Goal: Task Accomplishment & Management: Complete application form

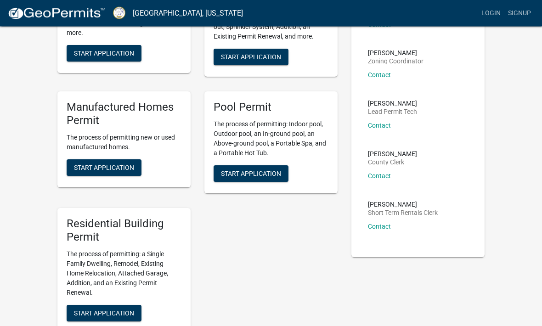
scroll to position [158, 0]
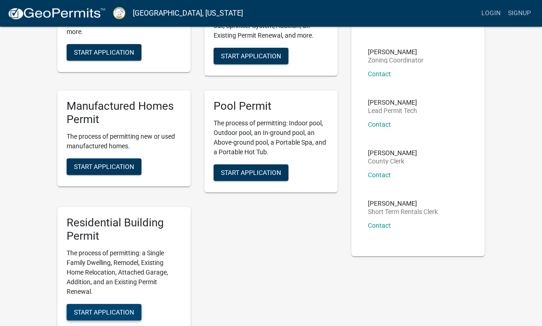
click at [88, 308] on span "Start Application" at bounding box center [104, 311] width 60 height 7
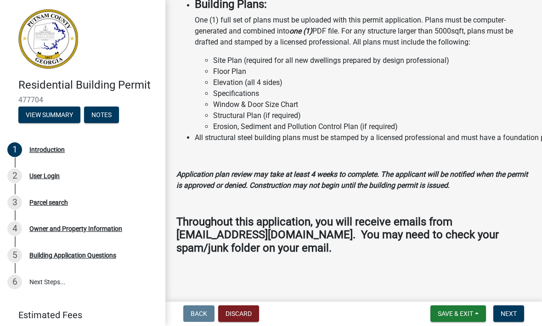
scroll to position [963, 0]
click at [512, 312] on span "Next" at bounding box center [509, 314] width 16 height 7
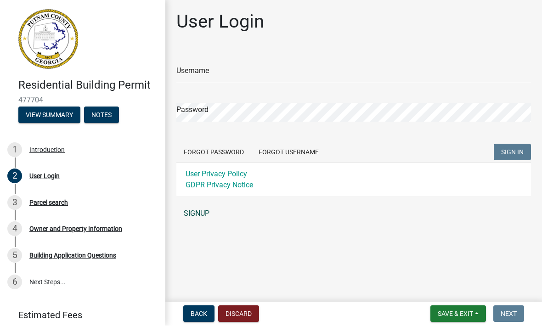
click at [201, 216] on link "SIGNUP" at bounding box center [353, 214] width 355 height 18
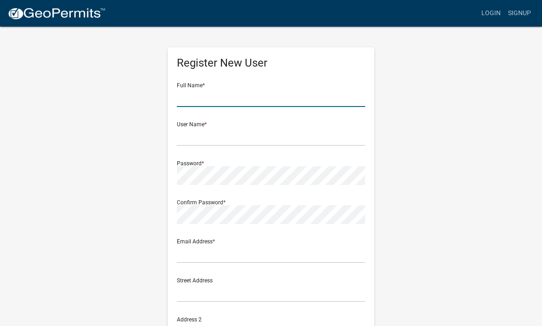
click at [205, 103] on input "text" at bounding box center [271, 97] width 188 height 19
type input "[PERSON_NAME]"
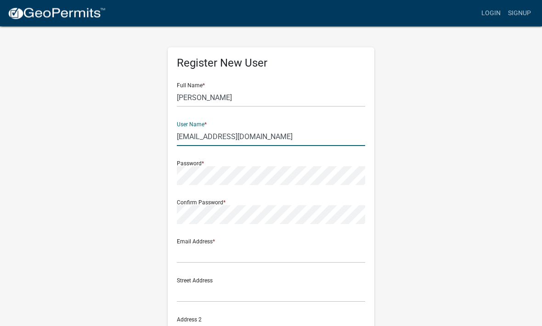
type input "antoniov55@yahoo.com"
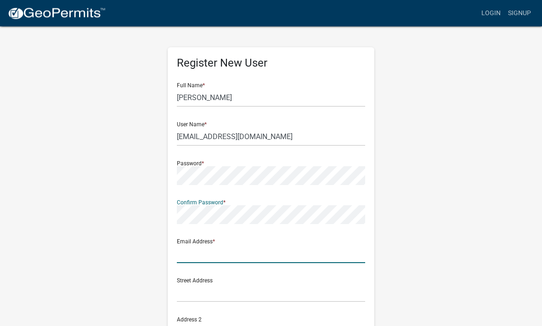
click at [210, 256] on input "text" at bounding box center [271, 254] width 188 height 19
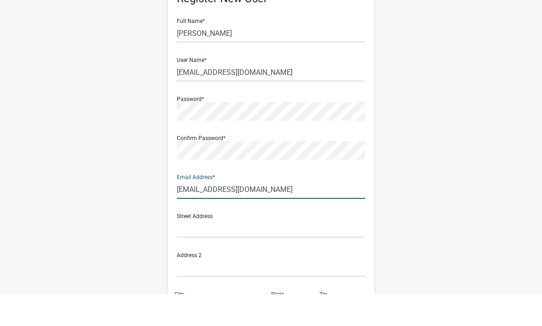
scroll to position [46, 0]
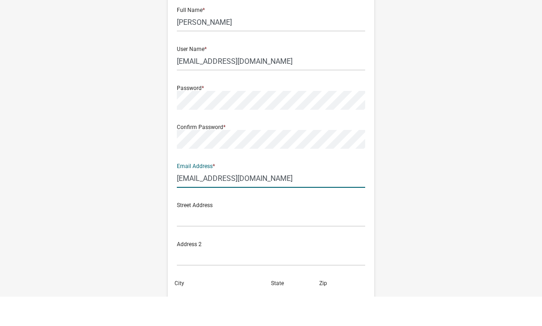
type input "vertexroofer@gmail.com"
click at [204, 238] on input "text" at bounding box center [271, 247] width 188 height 19
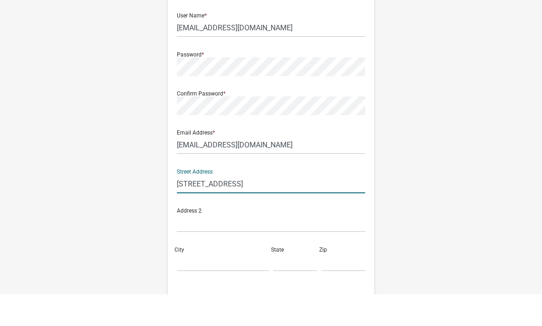
scroll to position [79, 0]
type input "6030 Old Timber Trl"
click at [202, 283] on input "City" at bounding box center [223, 292] width 92 height 19
type input "Douglasville"
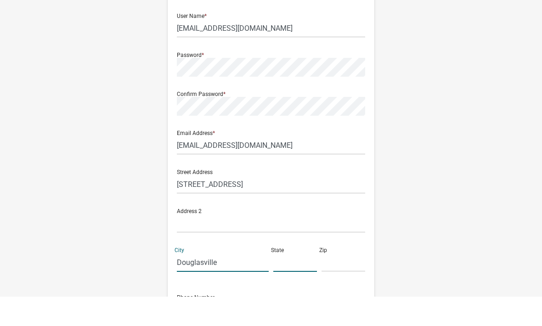
type input "GA"
type input "30135"
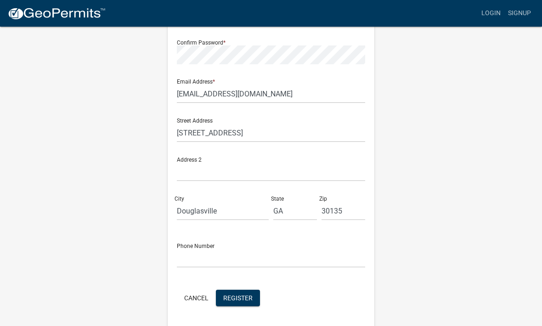
scroll to position [160, 0]
click at [214, 260] on input "text" at bounding box center [271, 259] width 188 height 19
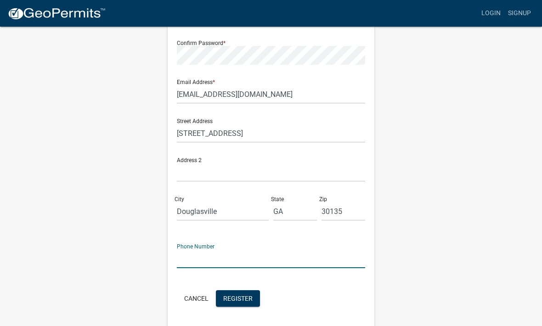
type input "4047986180"
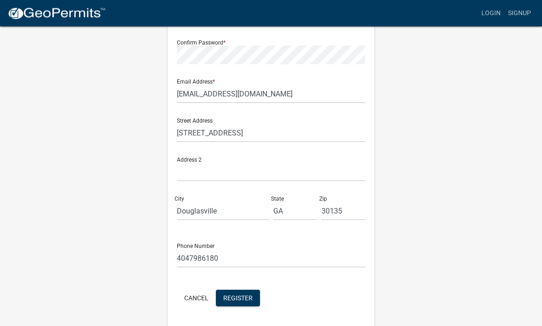
scroll to position [160, 0]
click at [241, 301] on span "Register" at bounding box center [237, 297] width 29 height 7
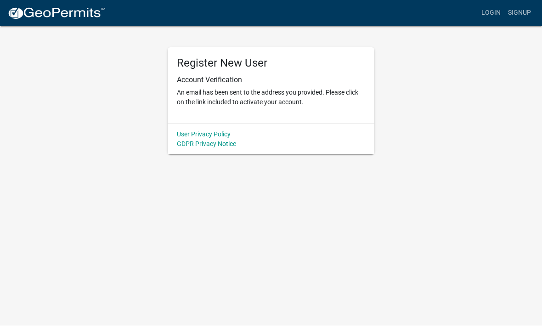
scroll to position [0, 0]
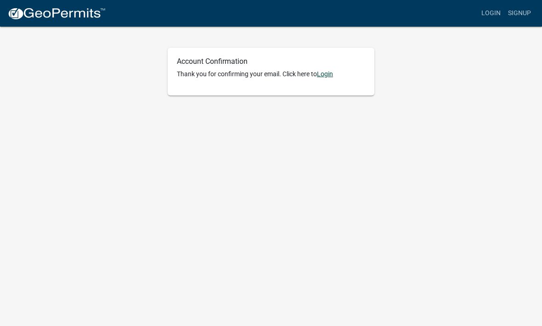
click at [329, 75] on link "Login" at bounding box center [325, 73] width 16 height 7
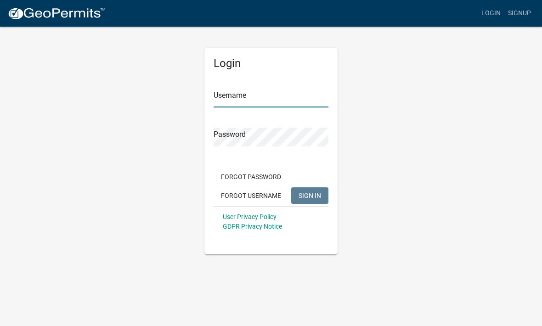
click at [246, 99] on input "Username" at bounding box center [271, 98] width 115 height 19
type input "Antoniov55@yahoo.com"
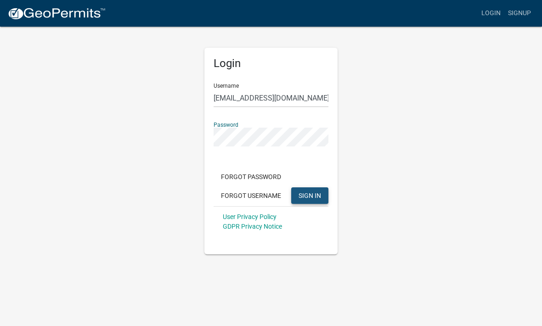
click at [308, 199] on button "SIGN IN" at bounding box center [309, 195] width 37 height 17
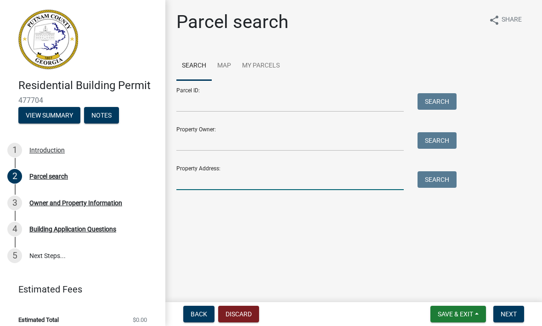
click at [226, 177] on input "Property Address:" at bounding box center [289, 180] width 227 height 19
type input "[STREET_ADDRESS]"
click at [437, 183] on button "Search" at bounding box center [437, 179] width 39 height 17
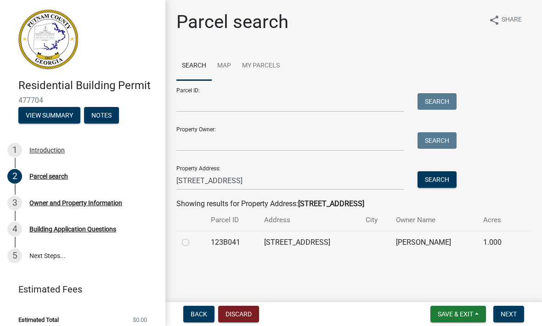
click at [193, 237] on label at bounding box center [193, 237] width 0 height 0
click at [193, 243] on input "radio" at bounding box center [196, 240] width 6 height 6
radio input "true"
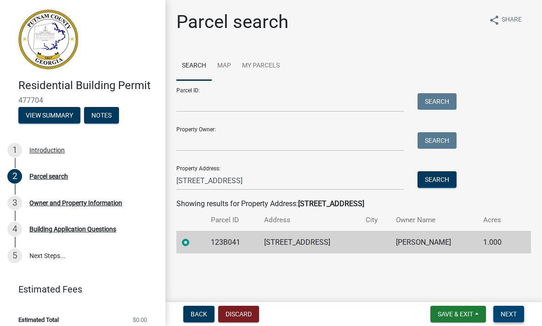
click at [509, 318] on span "Next" at bounding box center [509, 314] width 16 height 7
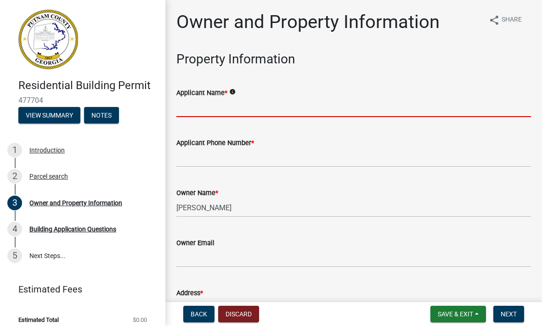
click at [245, 113] on input "Applicant Name *" at bounding box center [353, 107] width 355 height 19
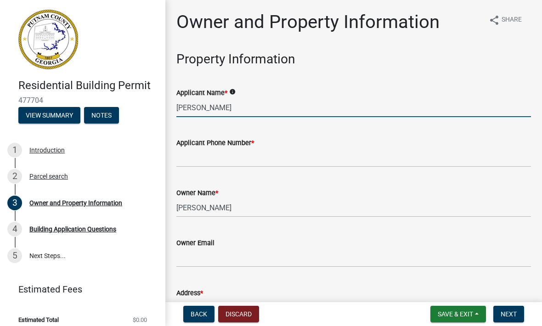
type input "[PERSON_NAME]"
click at [209, 157] on input "Applicant Phone Number *" at bounding box center [353, 157] width 355 height 19
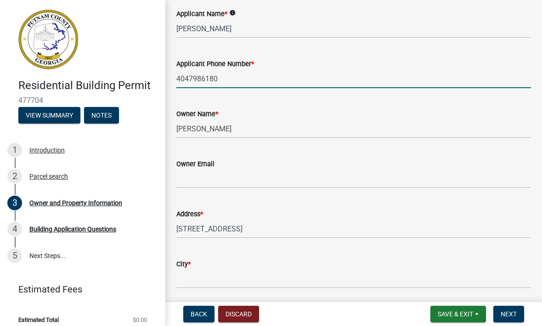
scroll to position [78, 0]
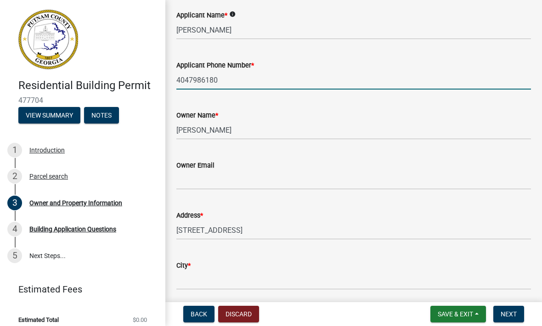
type input "4047986180"
click at [227, 188] on input "Owner Email" at bounding box center [353, 180] width 355 height 19
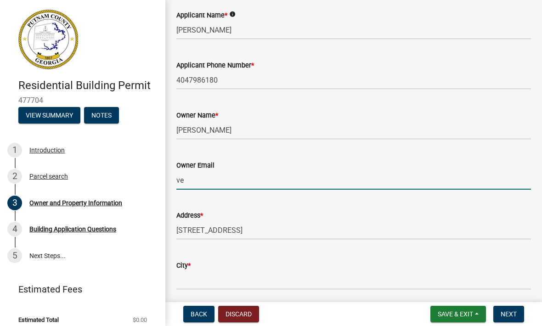
type input "v"
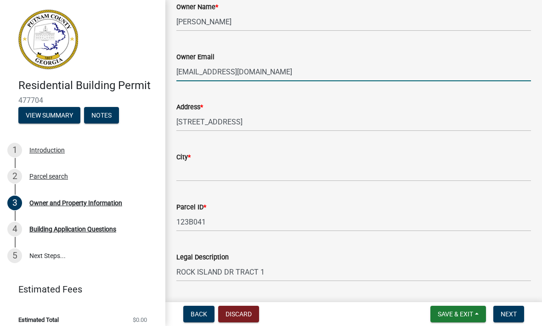
scroll to position [186, 0]
type input "[EMAIL_ADDRESS][DOMAIN_NAME]"
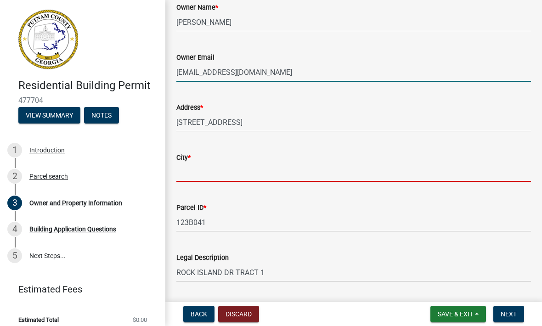
click at [213, 180] on input "City *" at bounding box center [353, 172] width 355 height 19
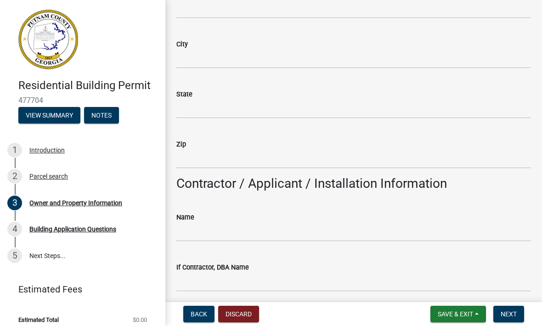
scroll to position [609, 0]
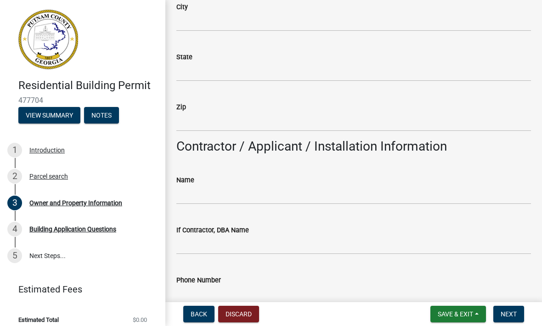
type input "Eatonton"
click at [228, 194] on input "Name" at bounding box center [353, 195] width 355 height 19
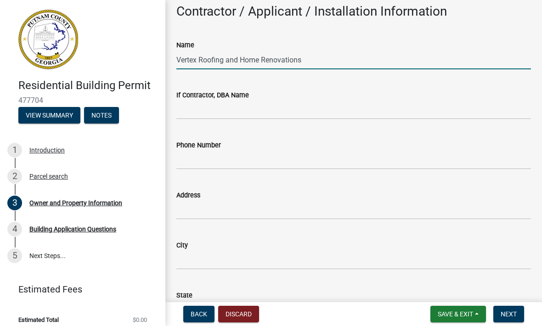
scroll to position [744, 0]
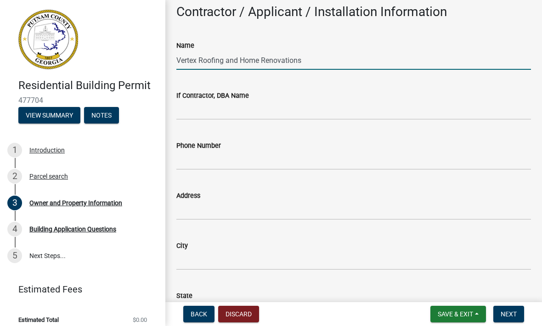
type input "Vertex Roofing and Home Renovations"
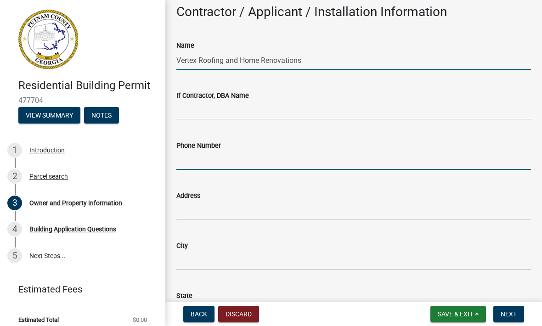
click at [253, 160] on input "Phone Number" at bounding box center [353, 160] width 355 height 19
type input "4707487490"
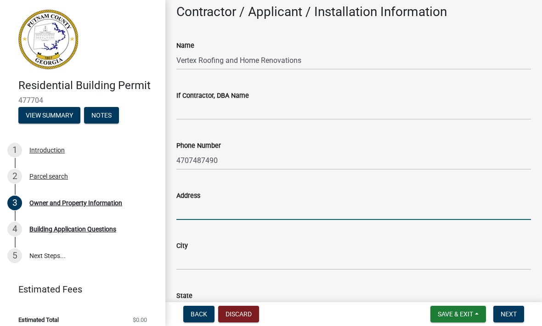
click at [218, 210] on input "Address" at bounding box center [353, 210] width 355 height 19
type input "6030 Old Timber Trail"
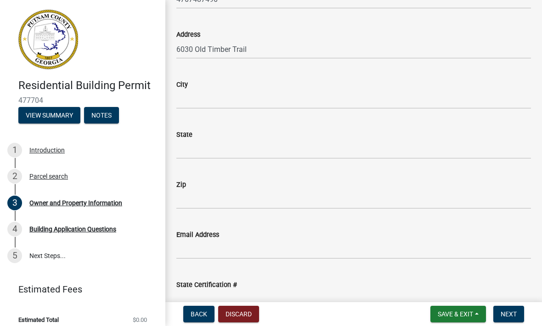
scroll to position [904, 0]
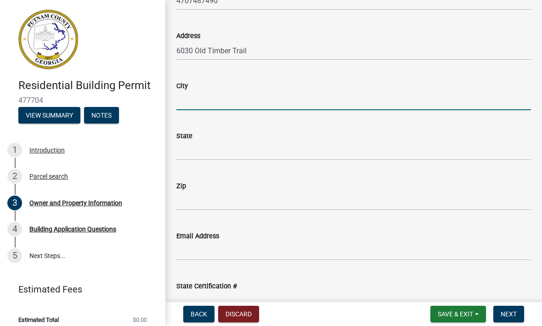
click at [229, 94] on input "City" at bounding box center [353, 100] width 355 height 19
type input "Douglasville"
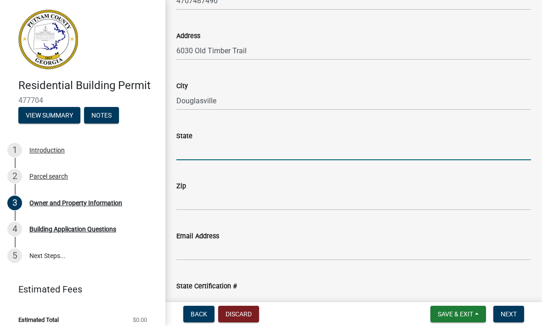
click at [213, 147] on input "State" at bounding box center [353, 151] width 355 height 19
type input "GA"
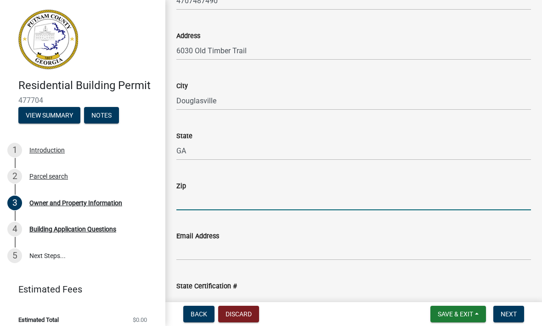
click at [215, 205] on input "Zip" at bounding box center [353, 201] width 355 height 19
type input "30135"
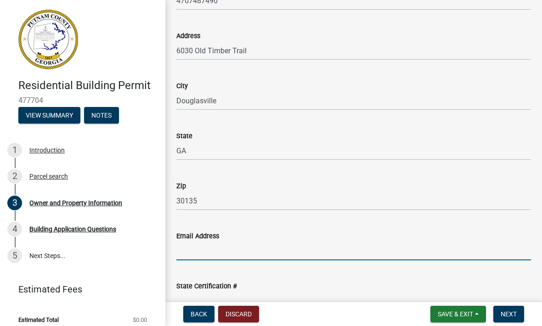
click at [223, 248] on input "Email Address" at bounding box center [353, 251] width 355 height 19
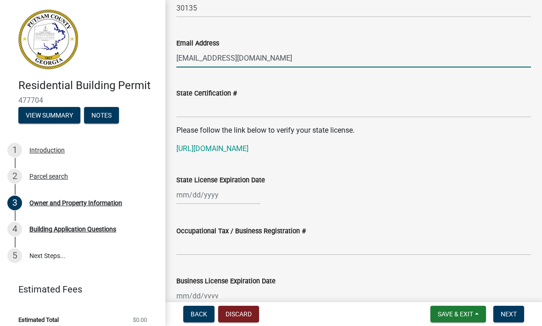
scroll to position [1101, 0]
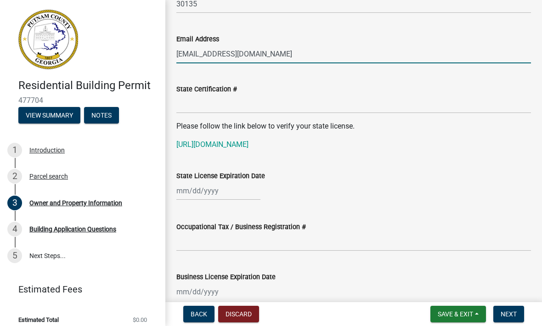
type input "[EMAIL_ADDRESS][DOMAIN_NAME]"
click at [179, 197] on div at bounding box center [218, 191] width 84 height 19
select select "9"
select select "2025"
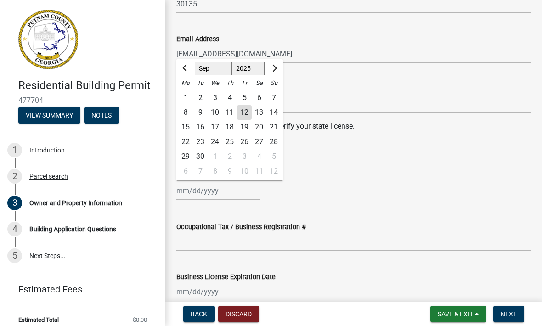
click at [274, 71] on button "Next month" at bounding box center [273, 68] width 11 height 15
click at [278, 72] on button "Next month" at bounding box center [273, 68] width 11 height 15
click at [278, 71] on button "Next month" at bounding box center [273, 68] width 11 height 15
select select "12"
click at [217, 156] on div "31" at bounding box center [215, 156] width 15 height 15
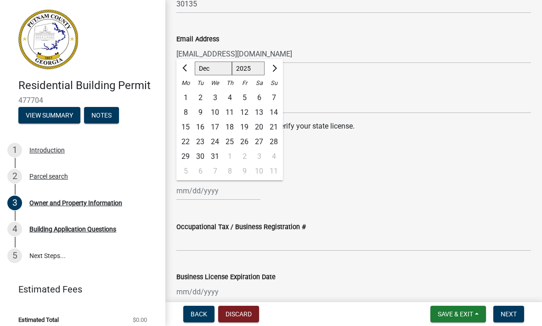
type input "[DATE]"
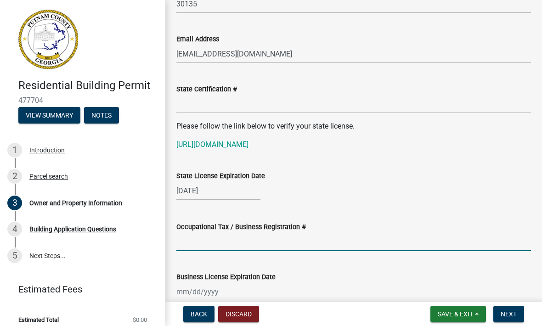
click at [232, 240] on input "Occupational Tax / Business Registration #" at bounding box center [353, 242] width 355 height 19
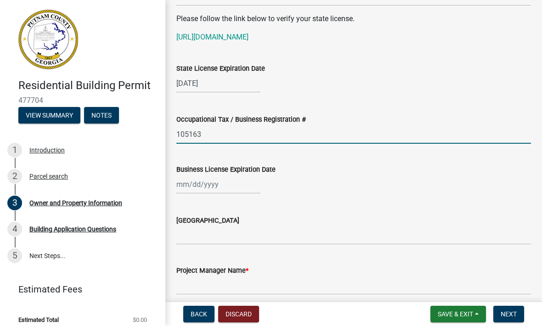
scroll to position [1230, 0]
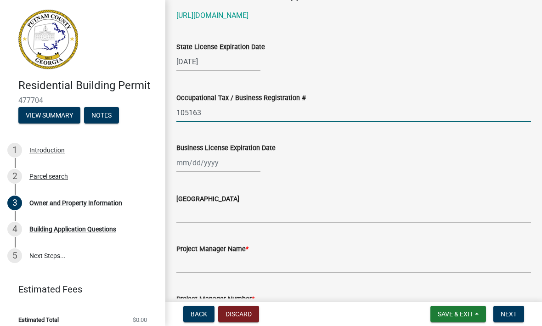
type input "105163"
click at [186, 162] on div at bounding box center [218, 162] width 84 height 19
select select "9"
select select "2025"
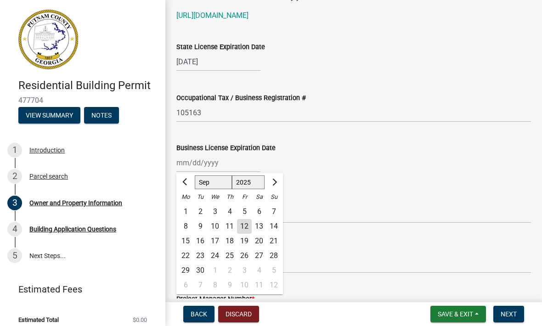
click at [276, 182] on span "Next month" at bounding box center [273, 182] width 7 height 7
click at [278, 180] on button "Next month" at bounding box center [273, 182] width 11 height 15
click at [278, 177] on button "Next month" at bounding box center [273, 182] width 11 height 15
select select "12"
click at [223, 269] on div "1" at bounding box center [229, 270] width 15 height 15
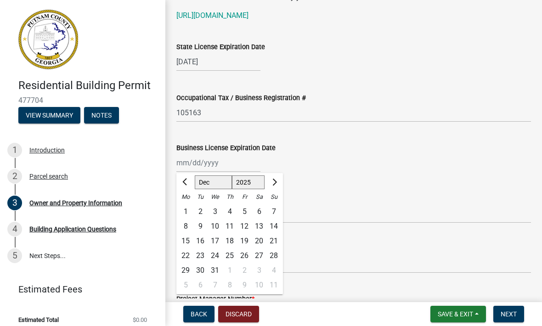
type input "[DATE]"
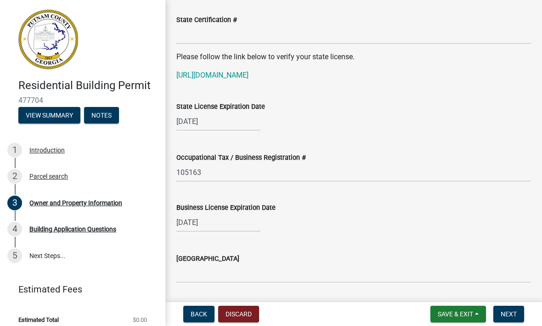
scroll to position [1185, 0]
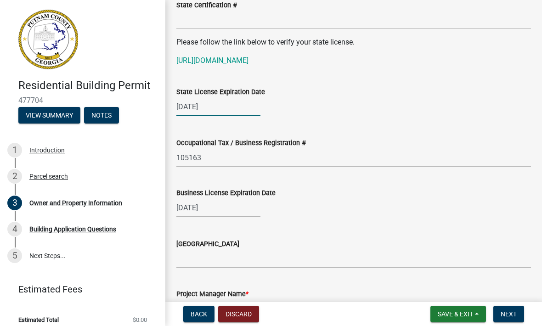
click at [228, 106] on div "[DATE]" at bounding box center [218, 106] width 84 height 19
select select "12"
select select "2025"
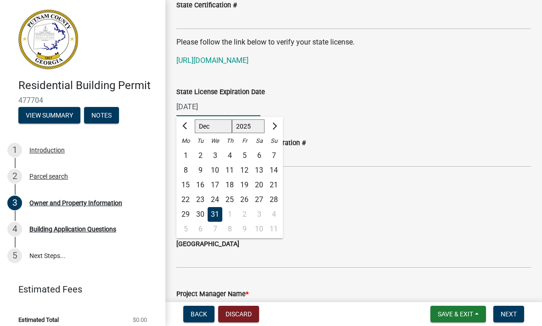
click at [216, 110] on input "[DATE]" at bounding box center [218, 106] width 84 height 19
type input "1"
click at [464, 126] on div "Occupational Tax / Business Registration # 105163" at bounding box center [353, 146] width 355 height 43
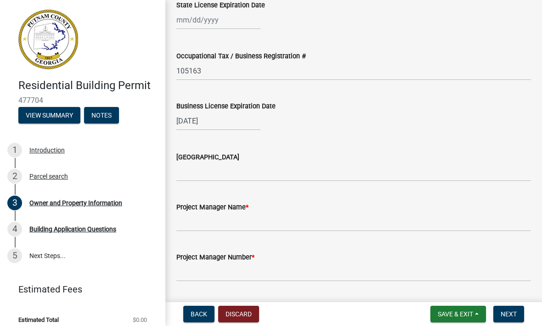
scroll to position [1271, 0]
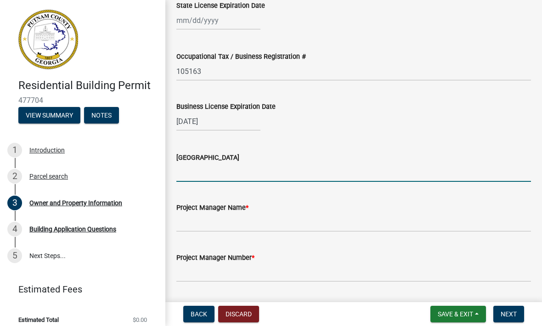
click at [204, 171] on input "[GEOGRAPHIC_DATA]" at bounding box center [353, 172] width 355 height 19
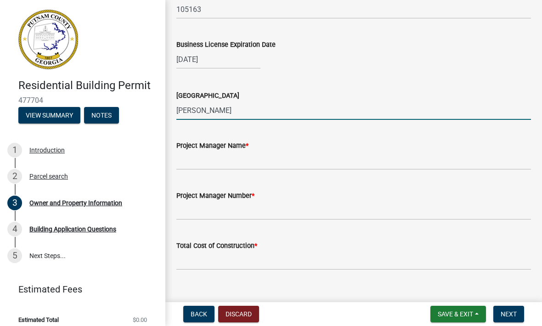
scroll to position [1334, 0]
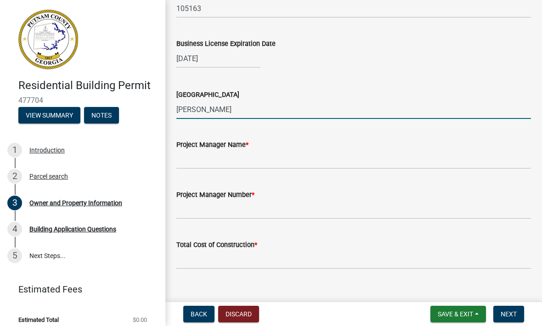
type input "[PERSON_NAME]"
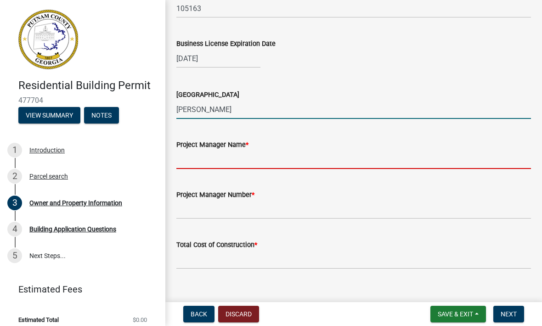
click at [218, 165] on input "Project Manager Name *" at bounding box center [353, 159] width 355 height 19
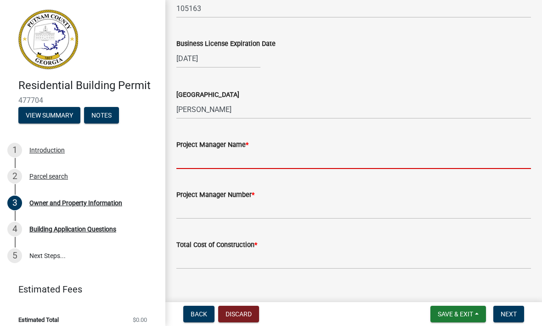
type input "[PERSON_NAME]"
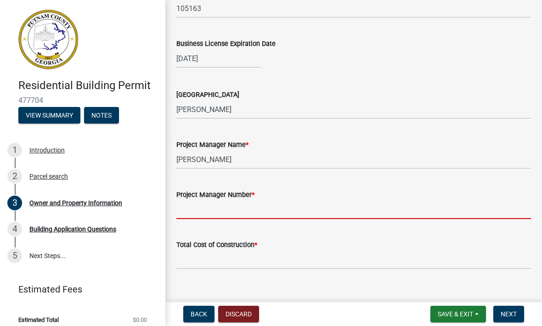
click at [228, 212] on input "Project Manager Number *" at bounding box center [353, 209] width 355 height 19
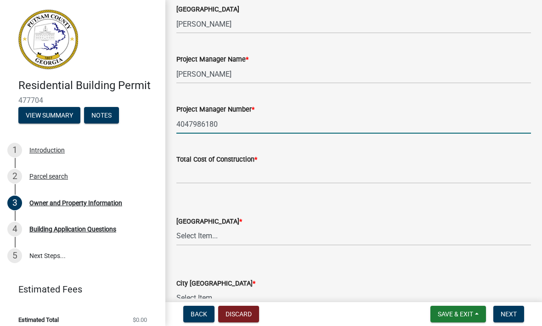
scroll to position [1419, 0]
type input "4047986180"
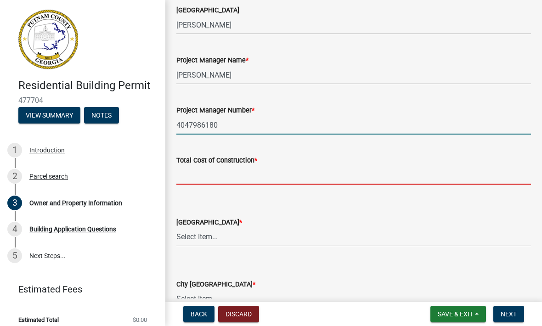
click at [196, 181] on input "text" at bounding box center [353, 175] width 355 height 19
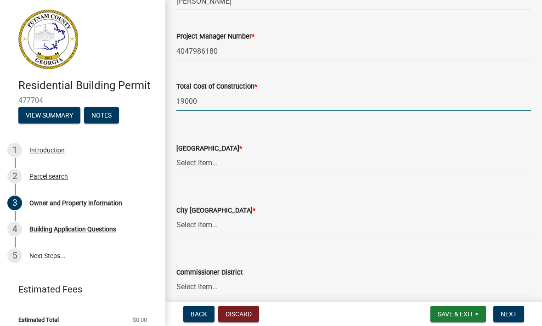
scroll to position [1492, 0]
type input "19000"
click at [243, 161] on select "Select Item... AG-1 R-1R R-1 R-2 MHP RM-1 RM-3 C-1 C-2 I-M PUD N/A" at bounding box center [353, 163] width 355 height 19
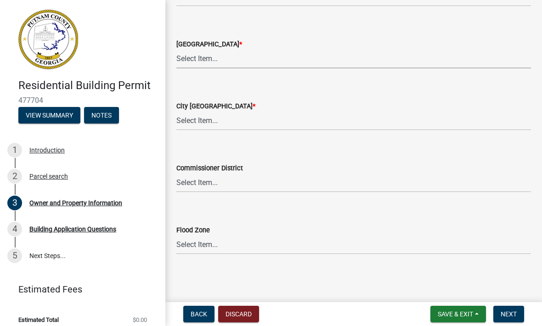
scroll to position [1596, 0]
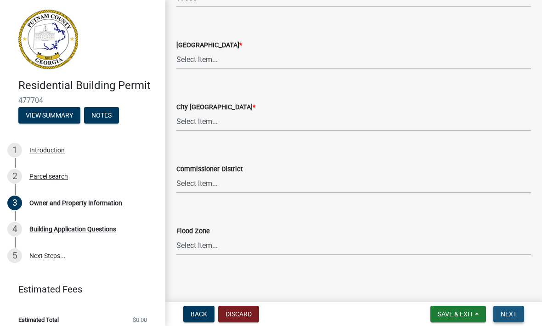
click at [510, 313] on span "Next" at bounding box center [509, 314] width 16 height 7
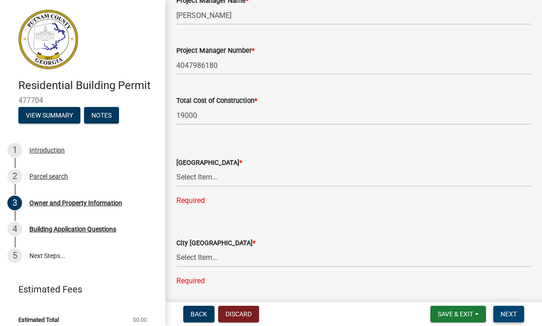
scroll to position [1478, 0]
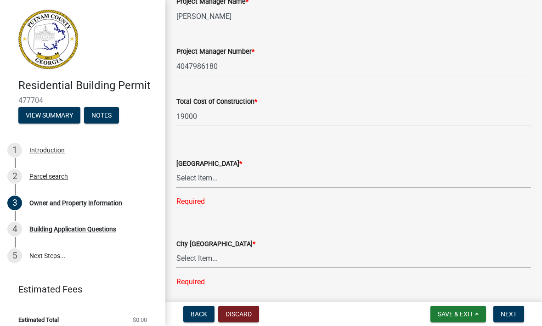
click at [252, 174] on select "Select Item... AG-1 R-1R R-1 R-2 MHP RM-1 RM-3 C-1 C-2 I-M PUD N/A" at bounding box center [353, 178] width 355 height 19
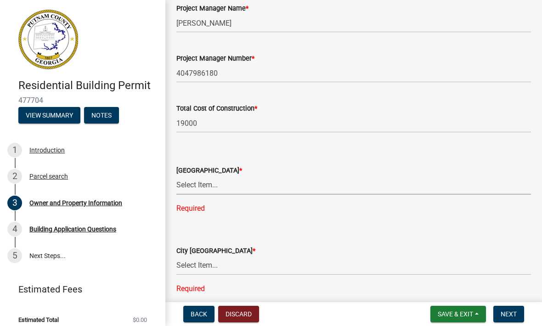
scroll to position [1481, 0]
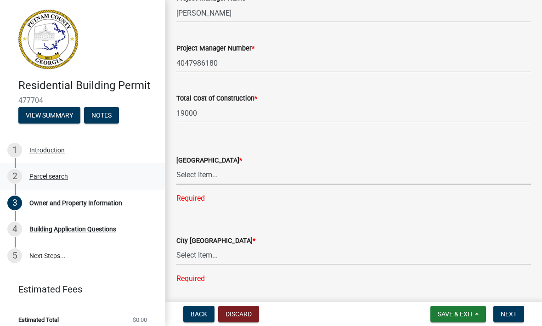
click at [45, 181] on div "2 Parcel search" at bounding box center [78, 176] width 143 height 15
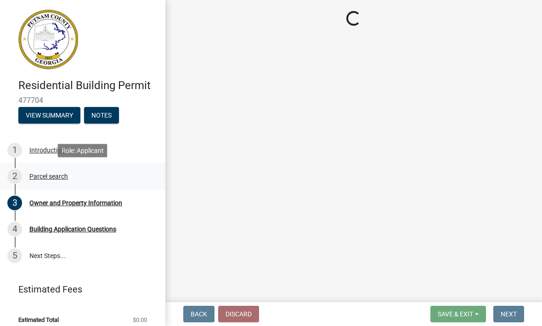
scroll to position [0, 0]
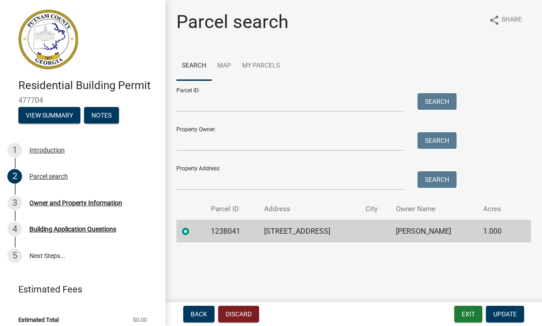
click at [369, 233] on td at bounding box center [375, 231] width 30 height 23
click at [506, 229] on td "1.000" at bounding box center [497, 231] width 39 height 23
click at [44, 207] on div "3 Owner and Property Information" at bounding box center [78, 203] width 143 height 15
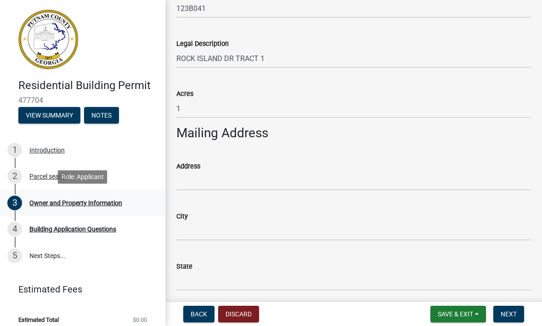
scroll to position [398, 0]
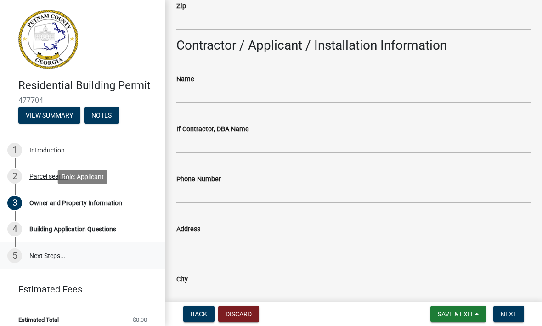
click at [4, 247] on link "5 Next Steps..." at bounding box center [82, 256] width 165 height 27
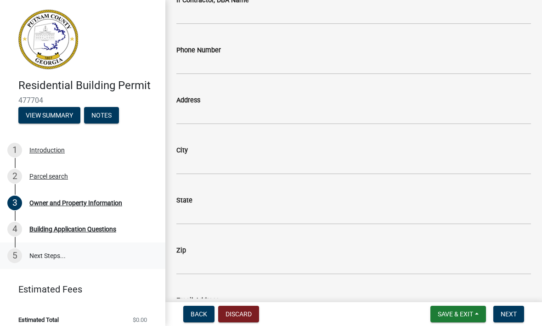
click at [4, 246] on link "5 Next Steps..." at bounding box center [82, 256] width 165 height 27
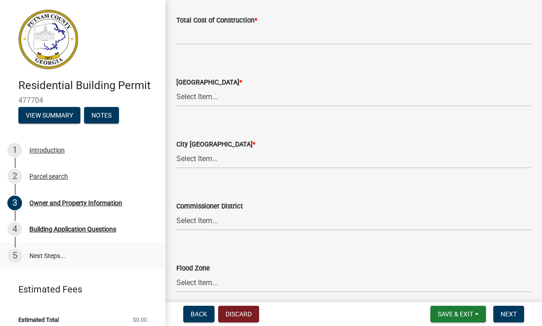
scroll to position [1571, 0]
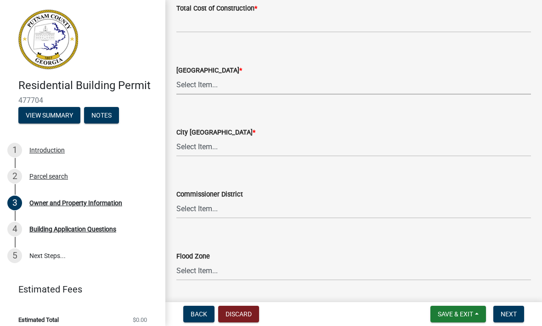
click at [250, 81] on select "Select Item... AG-1 R-1R R-1 R-2 MHP RM-1 RM-3 C-1 C-2 I-M PUD N/A" at bounding box center [353, 85] width 355 height 19
click at [217, 92] on select "Select Item... AG-1 R-1R R-1 R-2 MHP RM-1 RM-3 C-1 C-2 I-M PUD N/A" at bounding box center [353, 85] width 355 height 19
click at [198, 88] on select "Select Item... AG-1 R-1R R-1 R-2 MHP RM-1 RM-3 C-1 C-2 I-M PUD N/A" at bounding box center [353, 85] width 355 height 19
click at [209, 83] on select "Select Item... AG-1 R-1R R-1 R-2 MHP RM-1 RM-3 C-1 C-2 I-M PUD N/A" at bounding box center [353, 85] width 355 height 19
select select "ef7a1fc2-7a7a-426d-b1f0-c9b9b6ca7ff4"
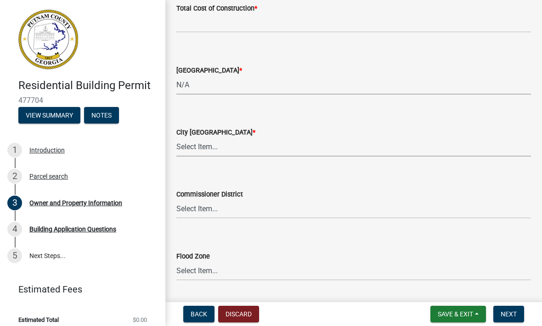
click at [240, 148] on select "Select Item... A-1 A-2 R-1 R-2 R-3 R-4 MHP C-1 C-2 I-1 I-2 DB FH H-P N/A" at bounding box center [353, 147] width 355 height 19
select select "83394b22-4a11-496c-8e5c-75ade2e72faf"
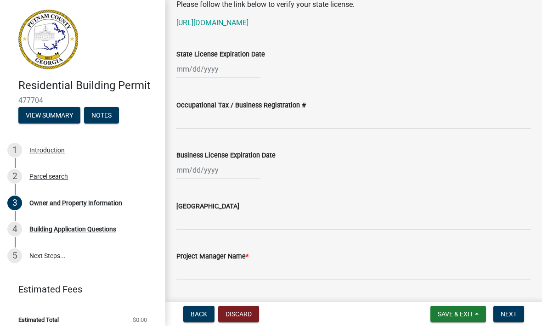
scroll to position [1223, 0]
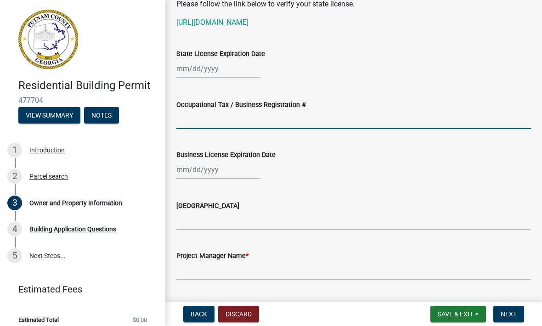
click at [203, 119] on input "Occupational Tax / Business Registration #" at bounding box center [353, 119] width 355 height 19
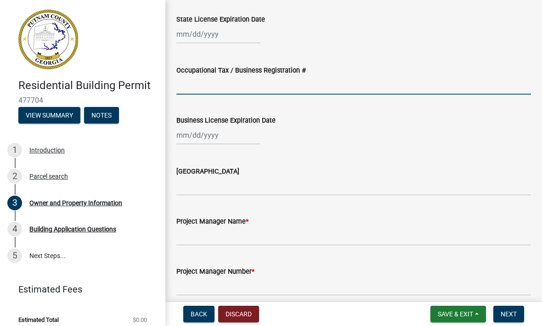
scroll to position [1260, 0]
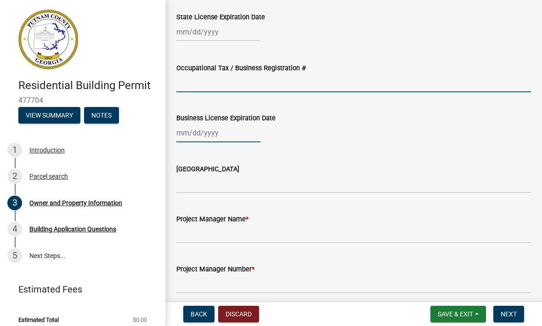
click at [222, 132] on div at bounding box center [218, 133] width 84 height 19
select select "9"
select select "2025"
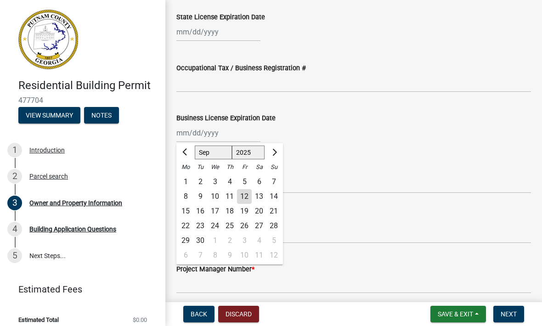
click at [278, 153] on button "Next month" at bounding box center [273, 152] width 11 height 15
click at [277, 154] on button "Next month" at bounding box center [273, 152] width 11 height 15
click at [279, 152] on button "Next month" at bounding box center [273, 152] width 11 height 15
select select "12"
click at [225, 240] on div "1" at bounding box center [229, 240] width 15 height 15
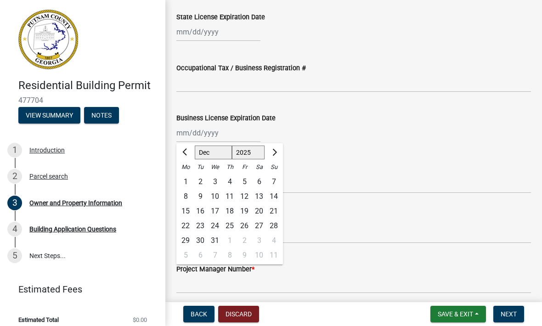
type input "[DATE]"
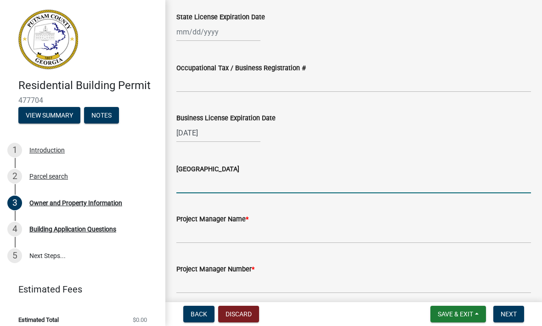
click at [192, 188] on input "[GEOGRAPHIC_DATA]" at bounding box center [353, 184] width 355 height 19
type input "[PERSON_NAME]"
click at [264, 237] on input "Project Manager Name *" at bounding box center [353, 234] width 355 height 19
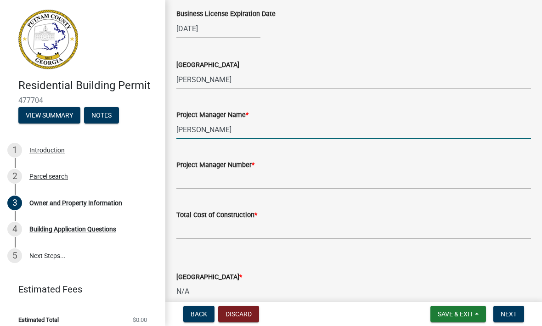
scroll to position [1364, 0]
type input "[PERSON_NAME]"
click at [227, 183] on input "Project Manager Number *" at bounding box center [353, 180] width 355 height 19
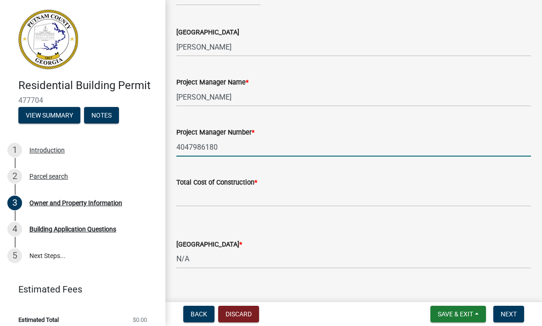
scroll to position [1399, 0]
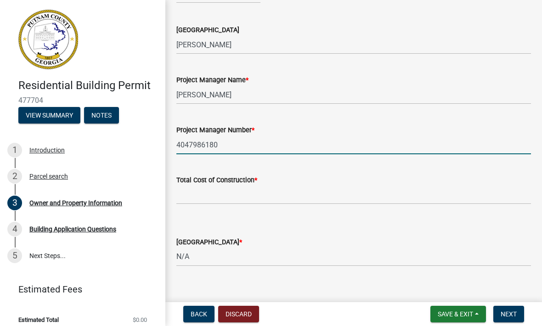
type input "4047986180"
click at [247, 191] on input "text" at bounding box center [353, 195] width 355 height 19
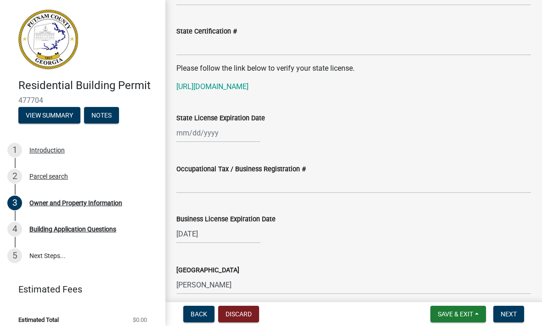
scroll to position [1160, 0]
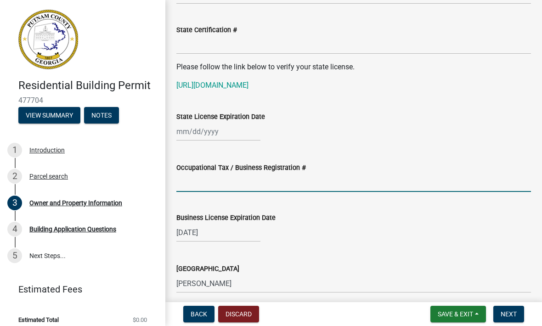
click at [211, 182] on input "Occupational Tax / Business Registration #" at bounding box center [353, 182] width 355 height 19
type input "19000"
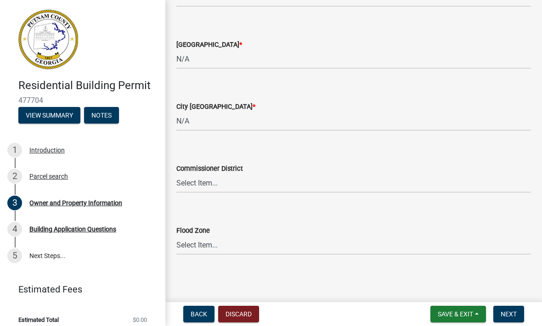
scroll to position [1596, 0]
type input "23130294"
click at [511, 316] on span "Next" at bounding box center [509, 314] width 16 height 7
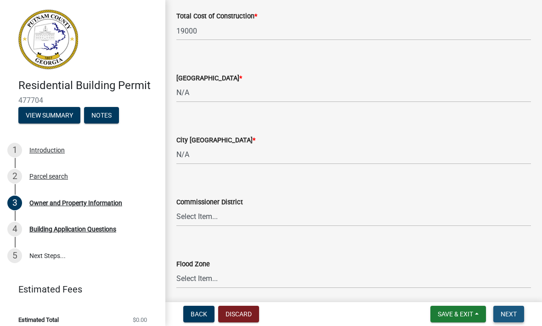
click at [511, 317] on span "Next" at bounding box center [509, 314] width 16 height 7
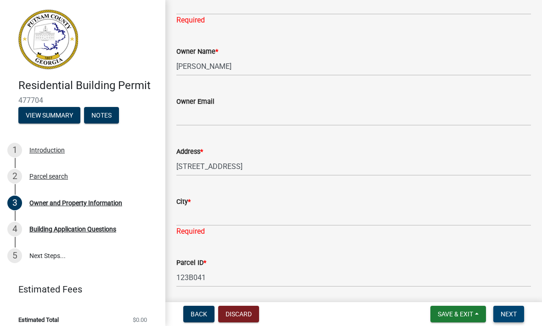
scroll to position [163, 0]
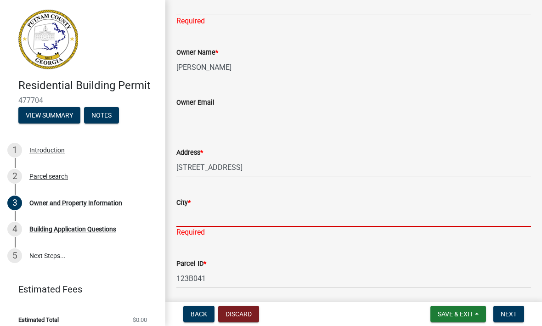
click at [199, 210] on input "City *" at bounding box center [353, 217] width 355 height 19
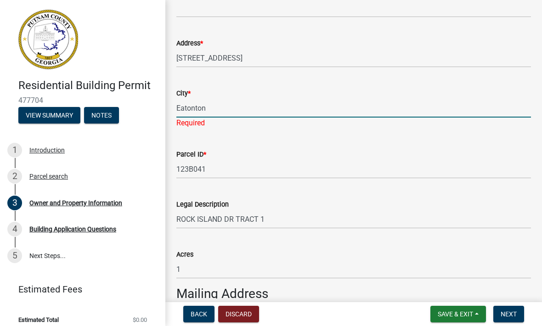
scroll to position [304, 0]
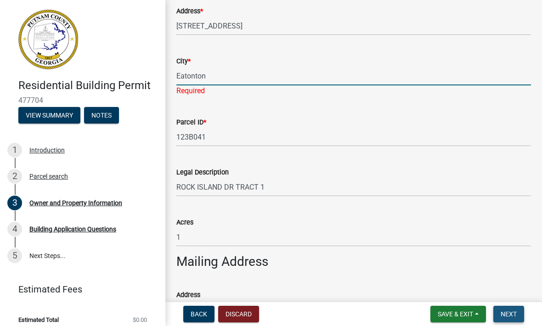
type input "Eatonton"
click at [506, 312] on span "Next" at bounding box center [509, 314] width 16 height 7
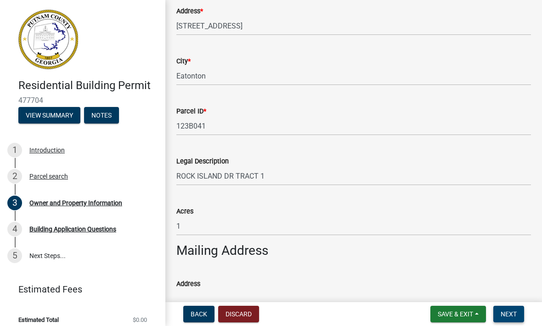
click at [509, 316] on span "Next" at bounding box center [509, 314] width 16 height 7
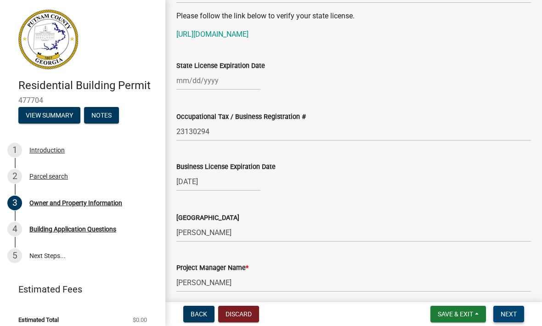
scroll to position [1233, 0]
click at [192, 82] on div at bounding box center [218, 80] width 84 height 19
select select "9"
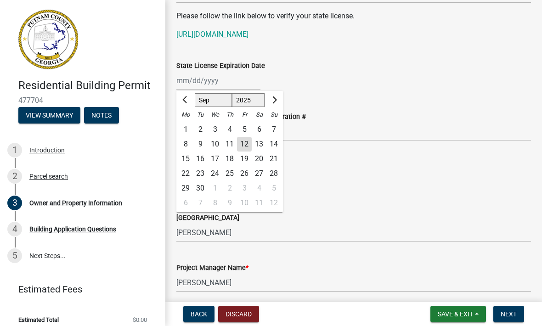
click at [255, 99] on select "1525 1526 1527 1528 1529 1530 1531 1532 1533 1534 1535 1536 1537 1538 1539 1540…" at bounding box center [248, 100] width 33 height 14
select select "2026"
click at [218, 147] on div "9" at bounding box center [215, 144] width 15 height 15
type input "[DATE]"
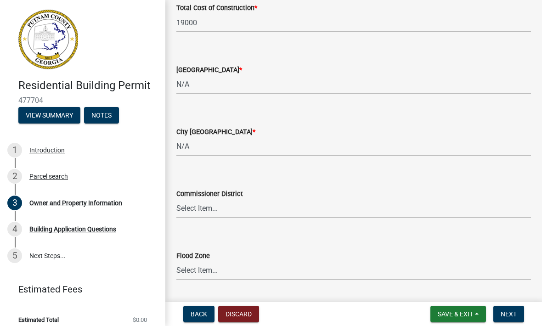
scroll to position [1592, 0]
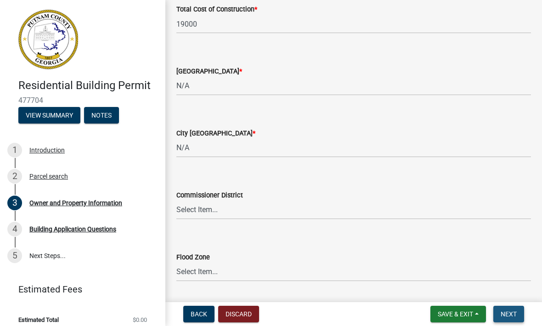
click at [508, 317] on span "Next" at bounding box center [509, 314] width 16 height 7
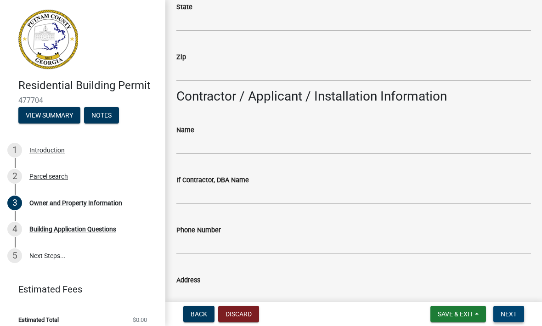
scroll to position [705, 0]
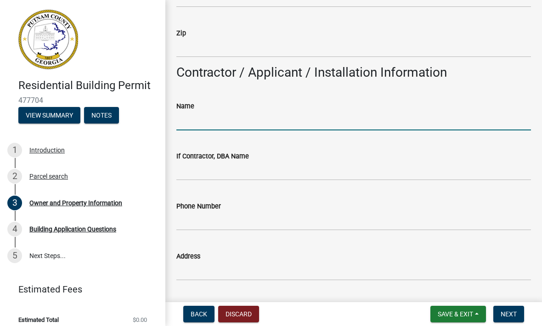
click at [215, 125] on input "Name" at bounding box center [353, 121] width 355 height 19
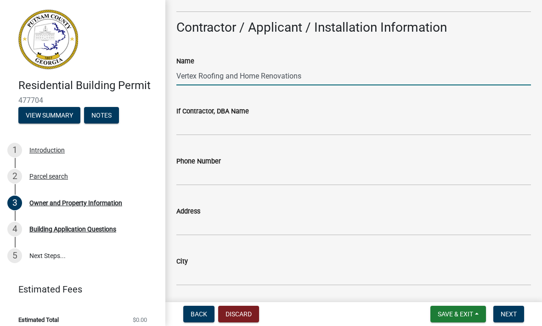
scroll to position [765, 0]
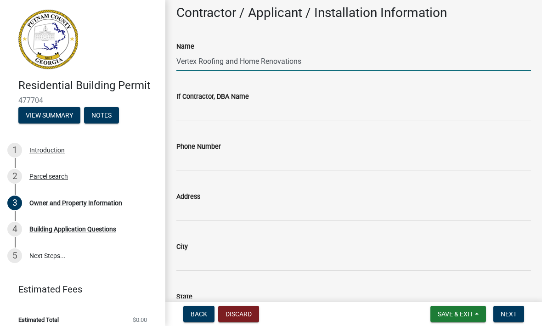
type input "Vertex Roofing and Home Renovations"
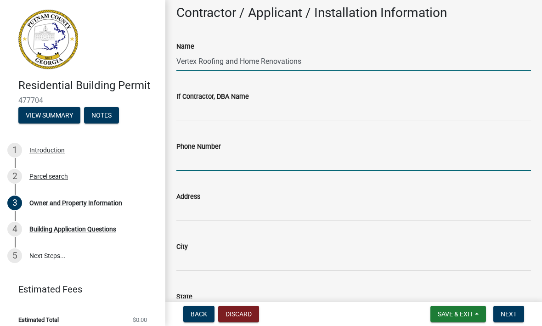
click at [212, 165] on input "Phone Number" at bounding box center [353, 161] width 355 height 19
type input "4707487490"
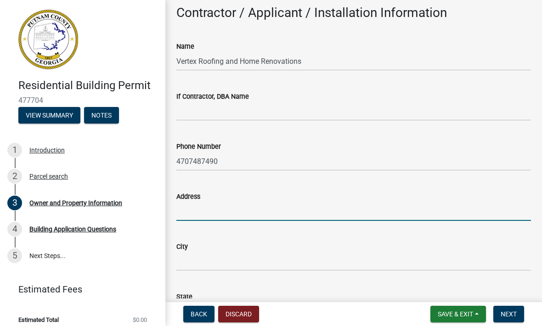
click at [203, 214] on input "Address" at bounding box center [353, 211] width 355 height 19
type input "6030 Old Timber Trail"
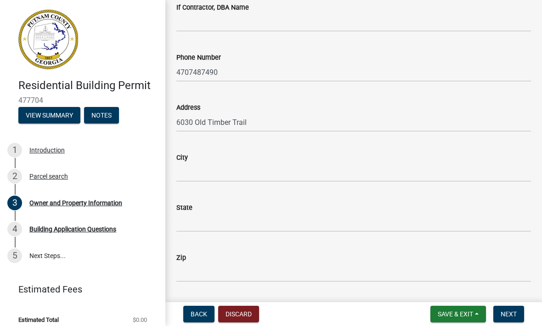
scroll to position [856, 0]
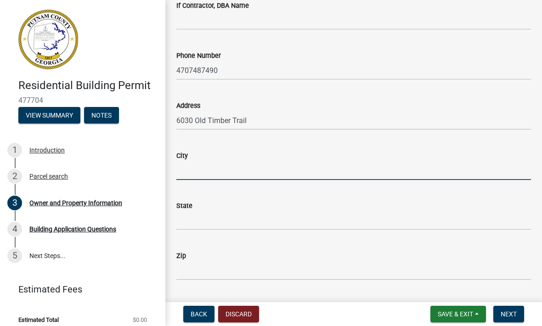
click at [208, 174] on input "City" at bounding box center [353, 170] width 355 height 19
type input "Douglasville"
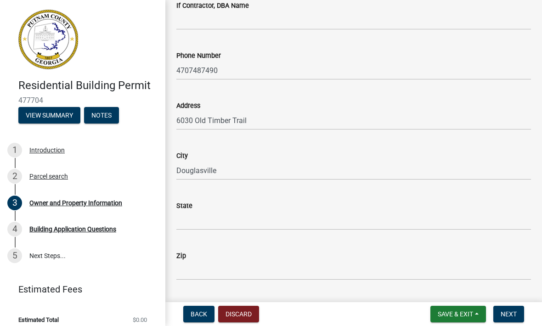
click at [221, 208] on div "State" at bounding box center [353, 205] width 355 height 11
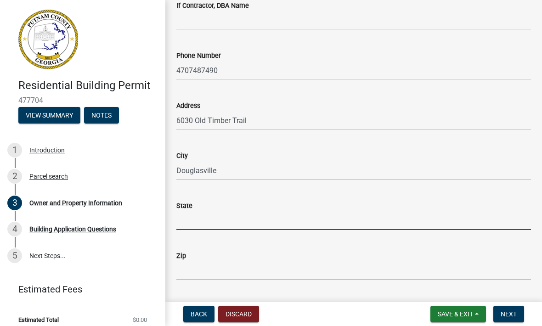
click at [233, 225] on input "State" at bounding box center [353, 220] width 355 height 19
type input "GA"
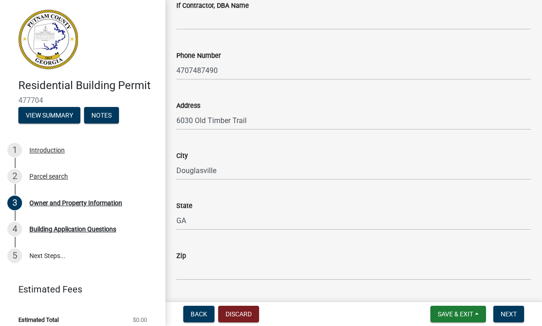
click at [216, 255] on div "Zip" at bounding box center [353, 255] width 355 height 11
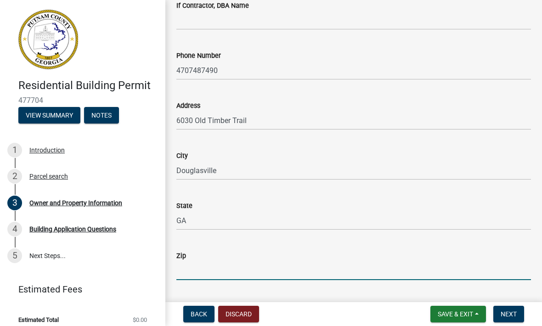
click at [229, 275] on input "Zip" at bounding box center [353, 270] width 355 height 19
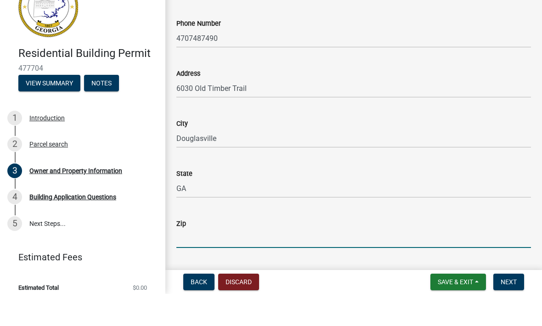
type input "30135"
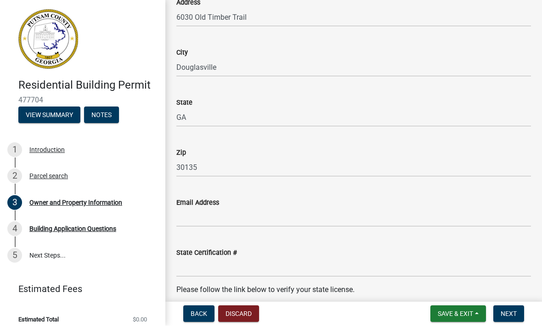
scroll to position [960, 0]
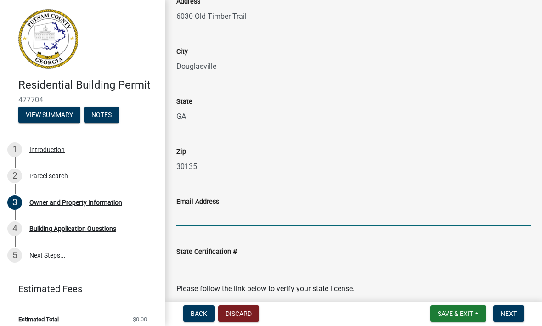
click at [220, 219] on input "Email Address" at bounding box center [353, 217] width 355 height 19
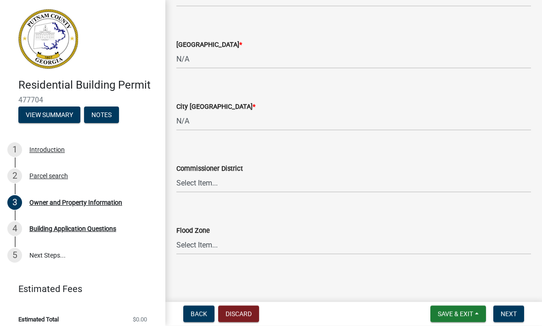
scroll to position [1618, 0]
type input "[EMAIL_ADDRESS][DOMAIN_NAME]"
click at [476, 253] on select "Select Item... Zone A Zone V Zone A99 Zone AE Zone AO Zone AH Zone VE Zone AR Z…" at bounding box center [353, 246] width 355 height 19
click at [511, 313] on span "Next" at bounding box center [509, 314] width 16 height 7
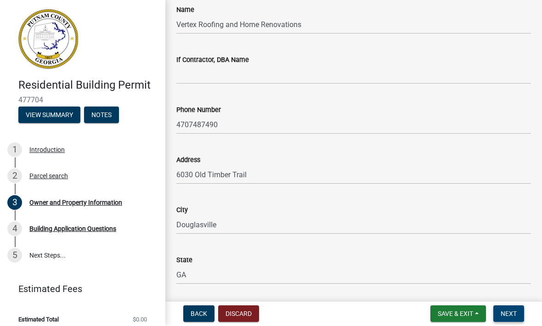
scroll to position [801, 0]
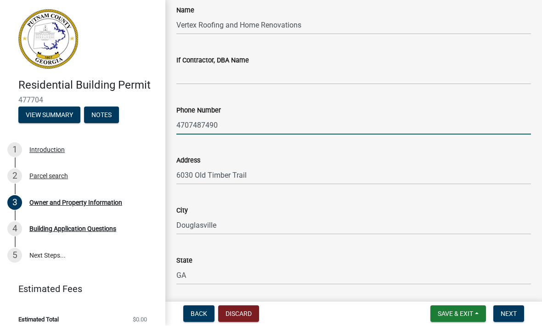
click at [226, 123] on input "4707487490" at bounding box center [353, 125] width 355 height 19
type input "4707487490"
click at [259, 174] on input "6030 Old Timber Trail" at bounding box center [353, 175] width 355 height 19
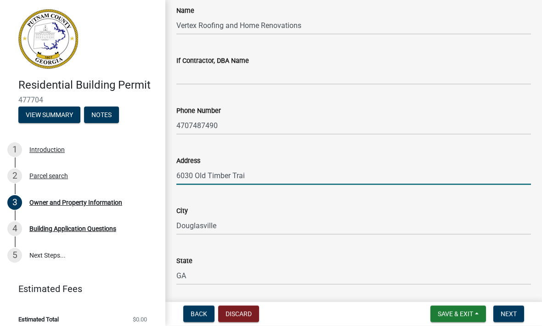
type input "6030 Old Timber Trail"
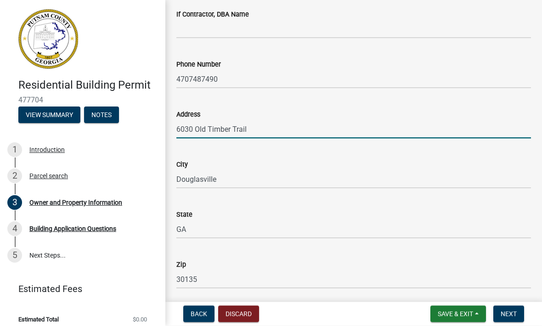
scroll to position [860, 0]
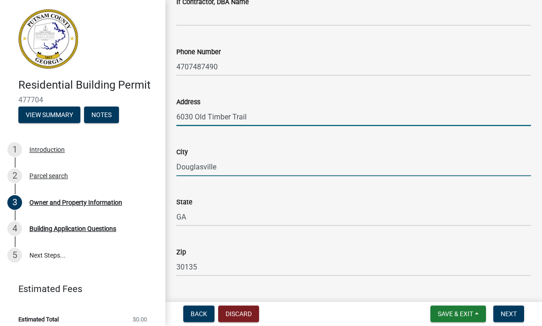
click at [229, 168] on input "Douglasville" at bounding box center [353, 167] width 355 height 19
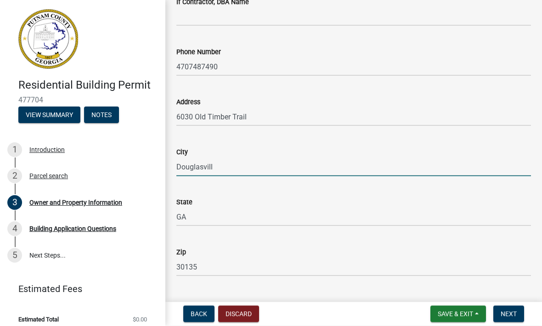
type input "Douglasville"
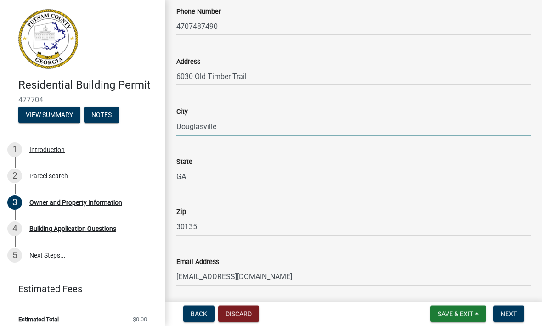
scroll to position [909, 0]
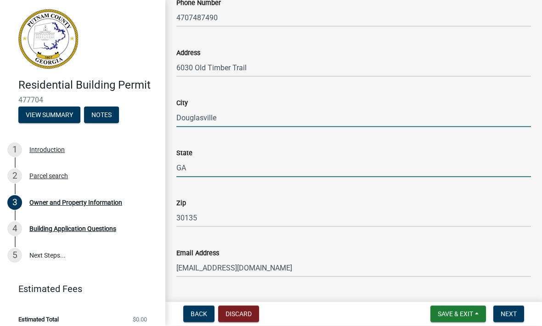
click at [196, 169] on input "GA" at bounding box center [353, 168] width 355 height 19
type input "GA"
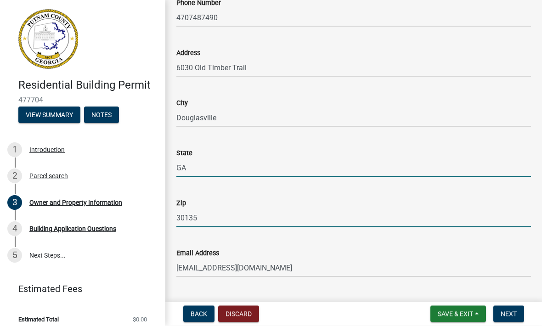
click at [215, 217] on input "30135" at bounding box center [353, 218] width 355 height 19
type input "30135"
click at [401, 154] on div "State" at bounding box center [353, 153] width 355 height 11
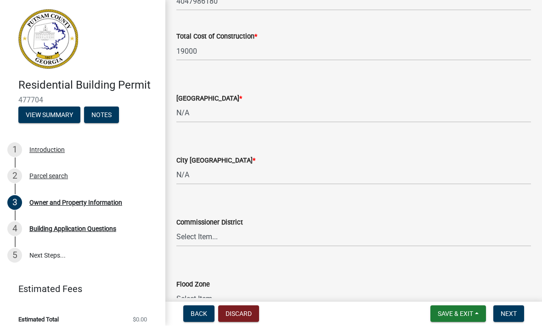
scroll to position [1566, 0]
click at [512, 317] on span "Next" at bounding box center [509, 314] width 16 height 7
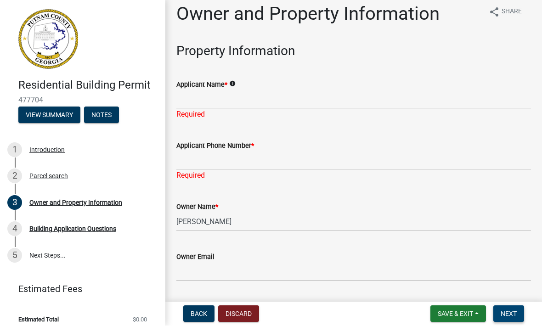
scroll to position [7, 0]
click at [199, 99] on input "Applicant Name *" at bounding box center [353, 100] width 355 height 19
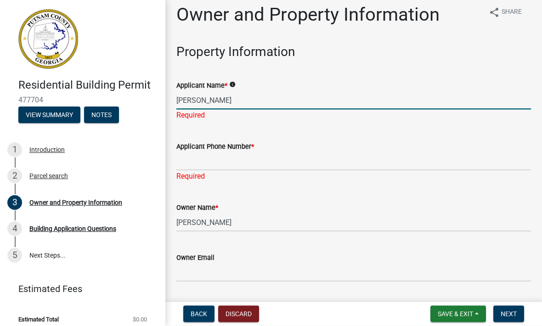
type input "[PERSON_NAME]"
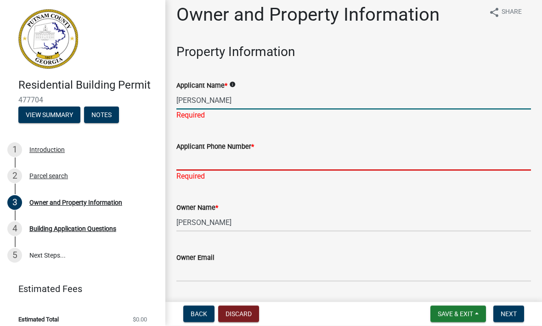
click at [197, 170] on div "Applicant Phone Number * Required" at bounding box center [353, 155] width 355 height 54
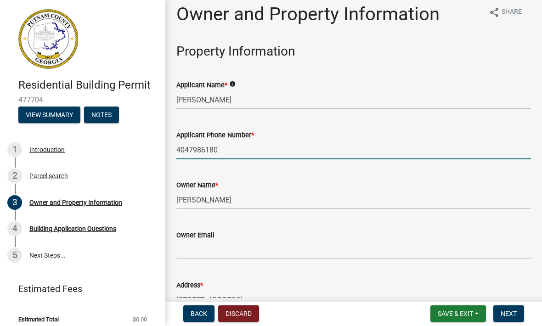
click at [240, 148] on input "4047986180" at bounding box center [353, 150] width 355 height 19
type input "4047986180"
click at [481, 244] on input "Owner Email" at bounding box center [353, 250] width 355 height 19
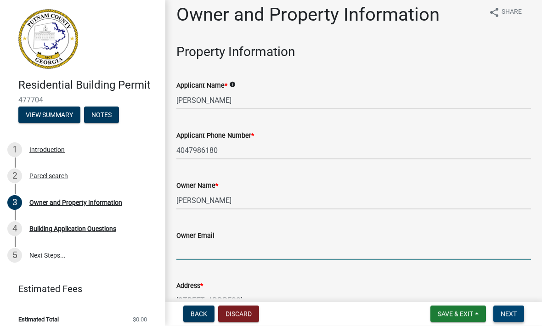
click at [512, 318] on button "Next" at bounding box center [509, 314] width 31 height 17
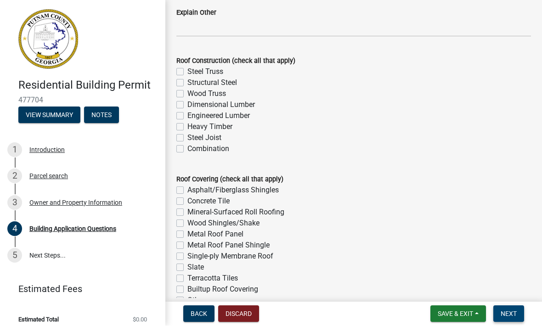
scroll to position [2257, 0]
click at [187, 190] on label "Asphalt/Fiberglass Shingles" at bounding box center [232, 191] width 91 height 11
click at [187, 190] on input "Asphalt/Fiberglass Shingles" at bounding box center [190, 189] width 6 height 6
checkbox input "true"
checkbox input "false"
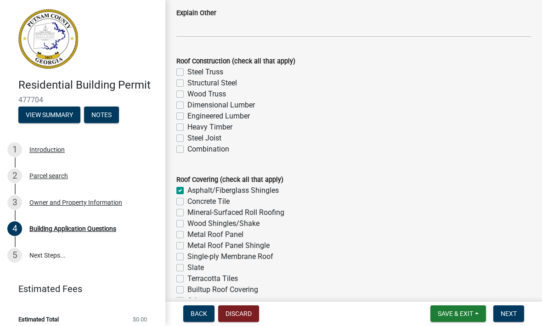
checkbox input "false"
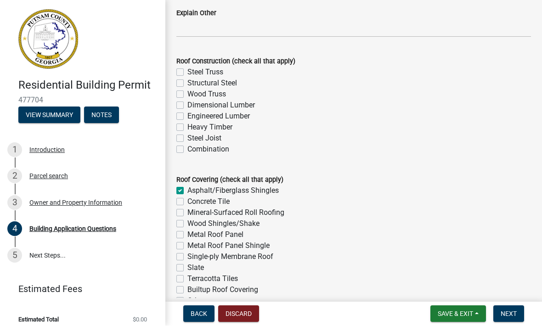
checkbox input "false"
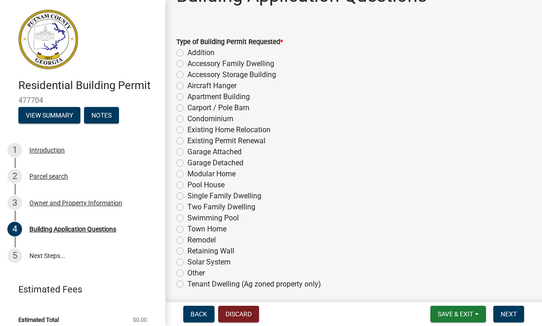
scroll to position [11, 0]
